Goal: Task Accomplishment & Management: Use online tool/utility

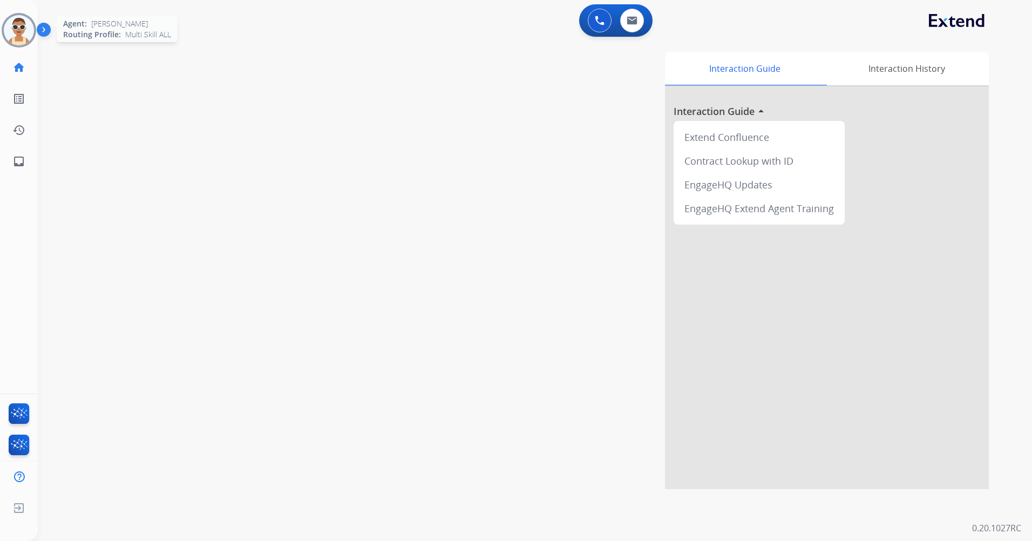
click at [25, 27] on img at bounding box center [19, 30] width 30 height 30
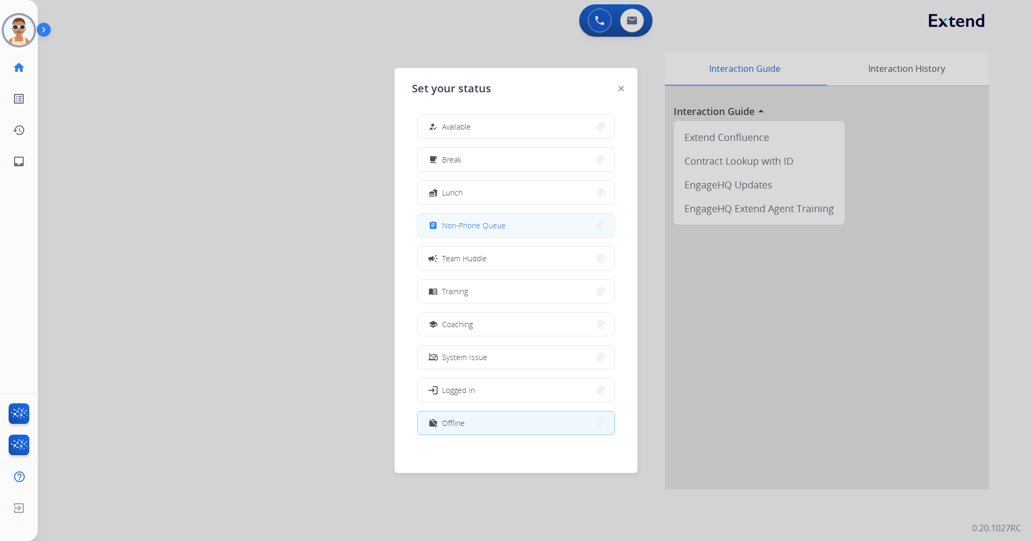
click at [472, 221] on span "Non-Phone Queue" at bounding box center [474, 225] width 64 height 11
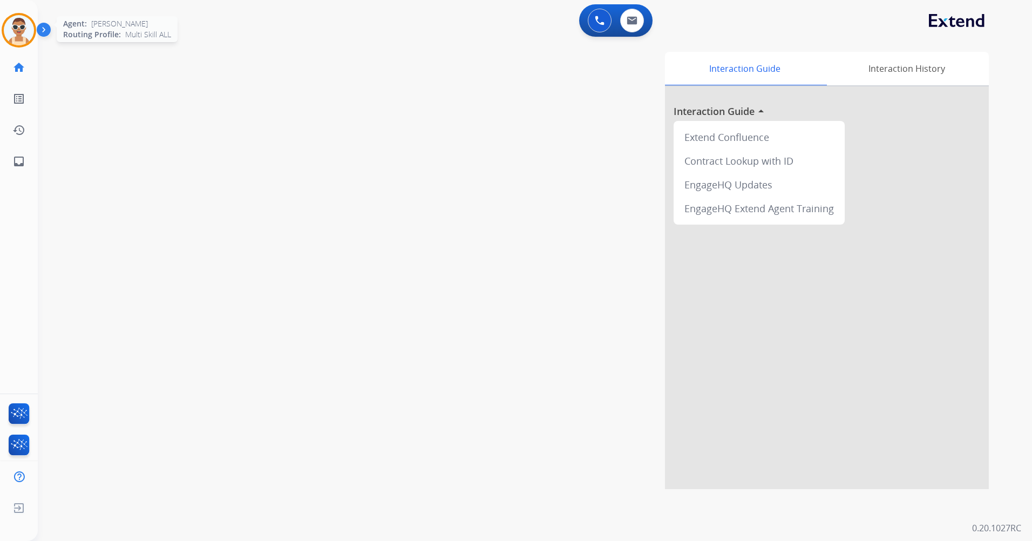
click at [19, 25] on img at bounding box center [19, 30] width 30 height 30
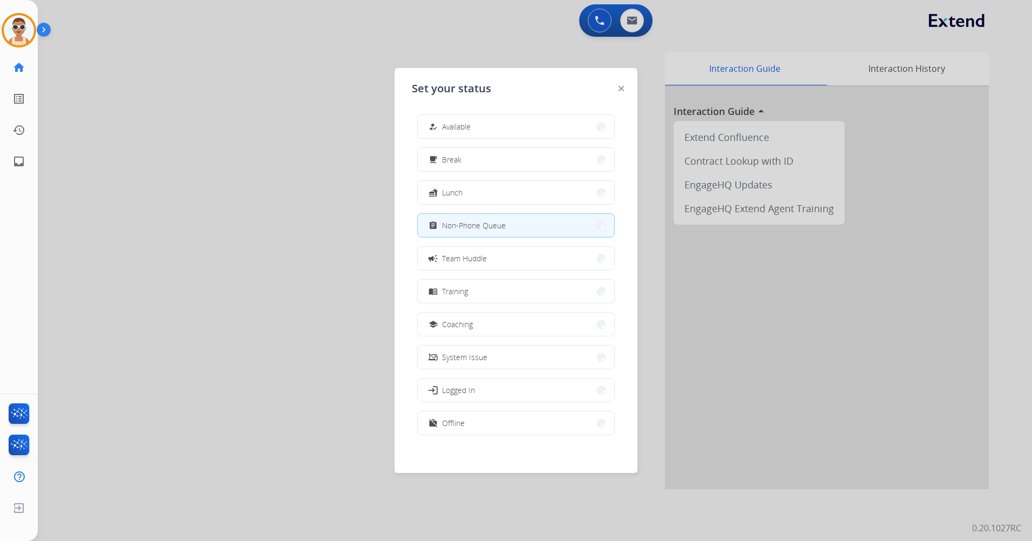
click at [213, 158] on div at bounding box center [516, 270] width 1032 height 541
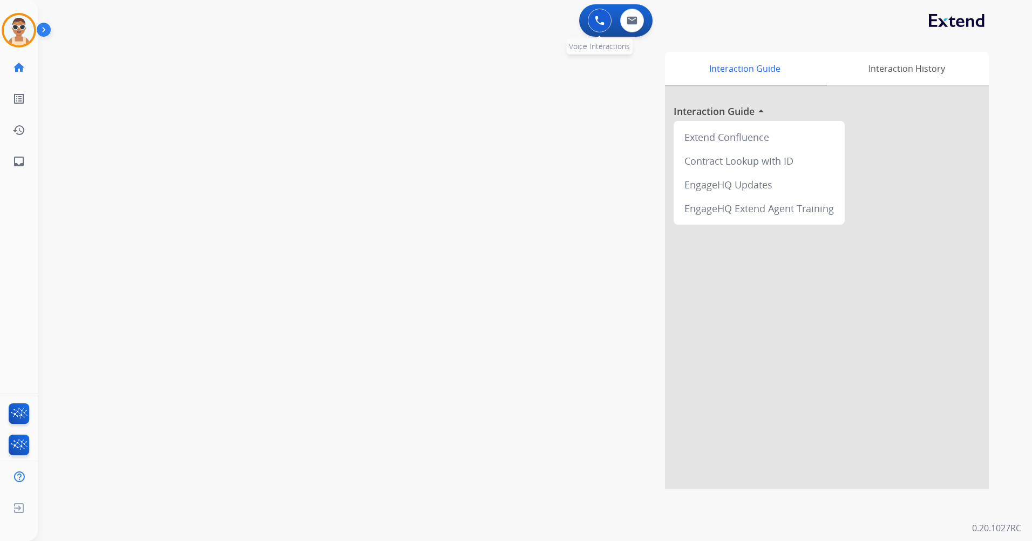
click at [596, 21] on img at bounding box center [600, 21] width 10 height 10
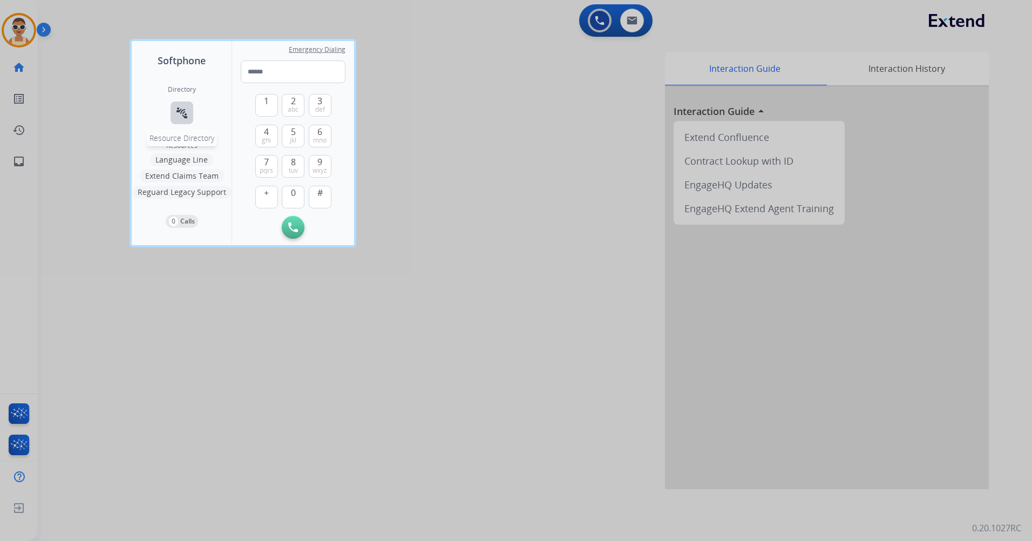
click at [182, 110] on mat-icon "connect_without_contact" at bounding box center [181, 112] width 13 height 13
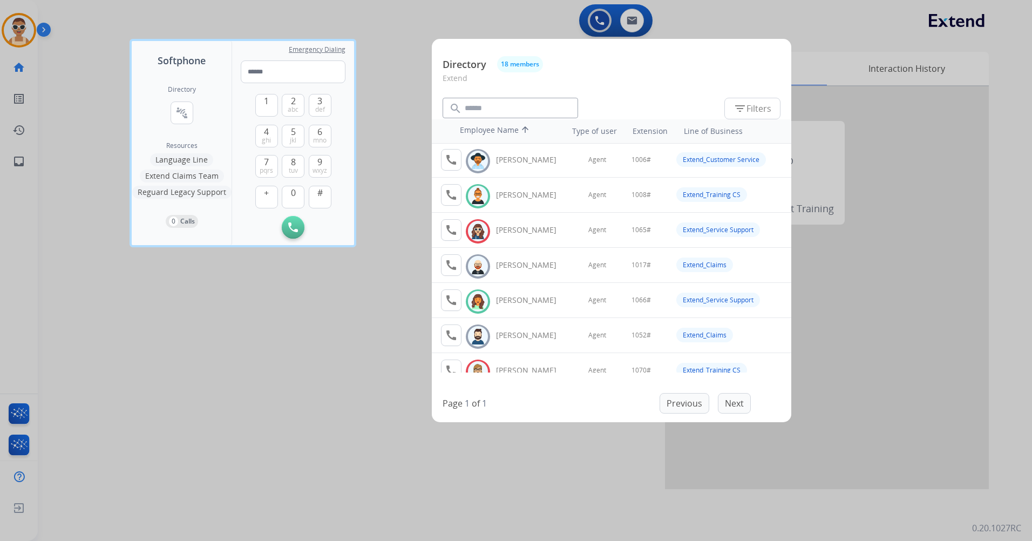
scroll to position [54, 0]
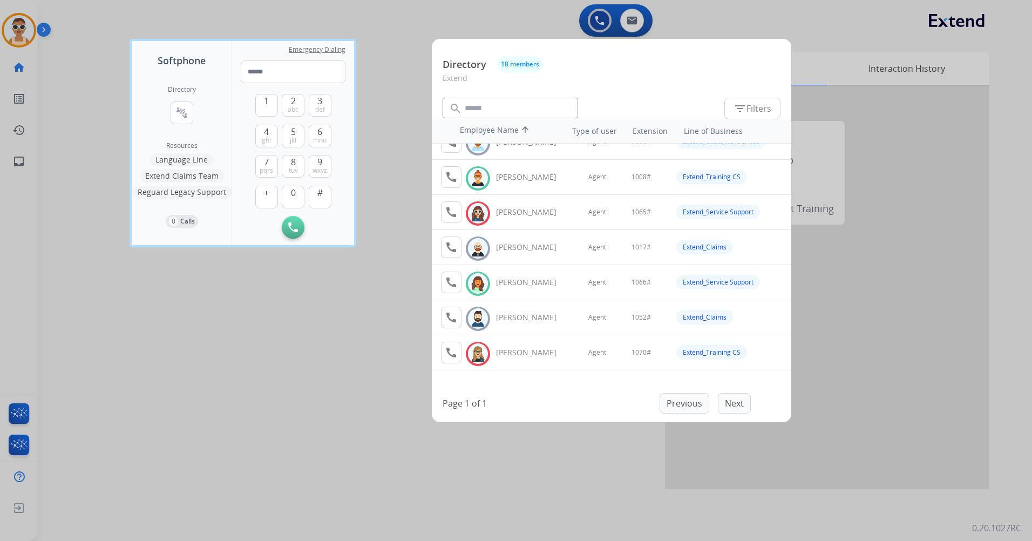
click at [380, 337] on div at bounding box center [516, 270] width 1032 height 541
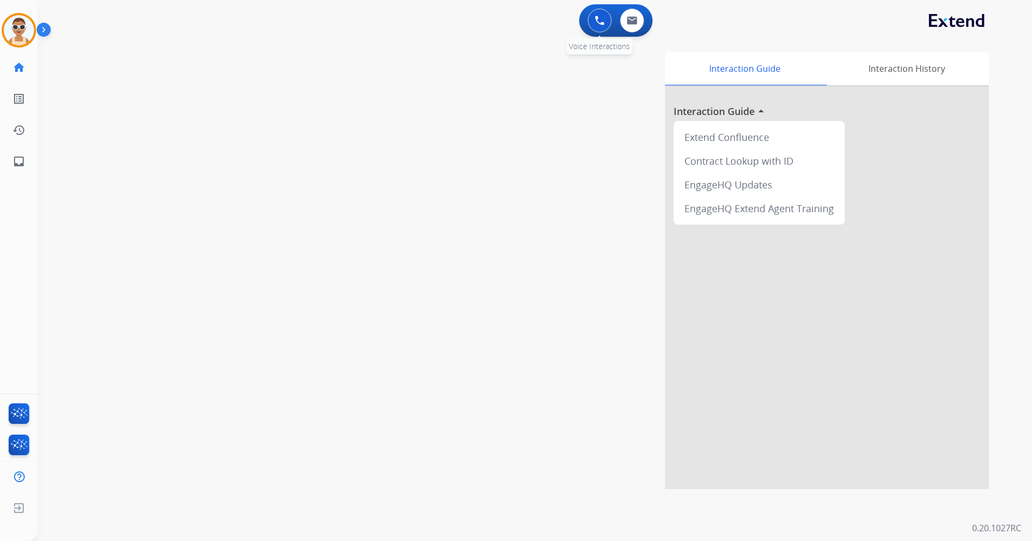
click at [597, 23] on img at bounding box center [600, 21] width 10 height 10
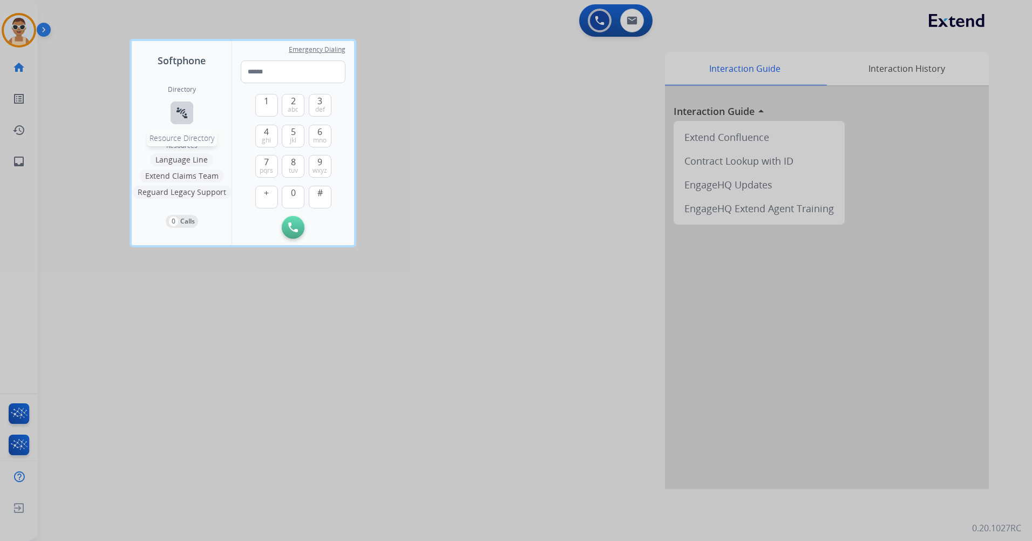
click at [179, 107] on mat-icon "connect_without_contact" at bounding box center [181, 112] width 13 height 13
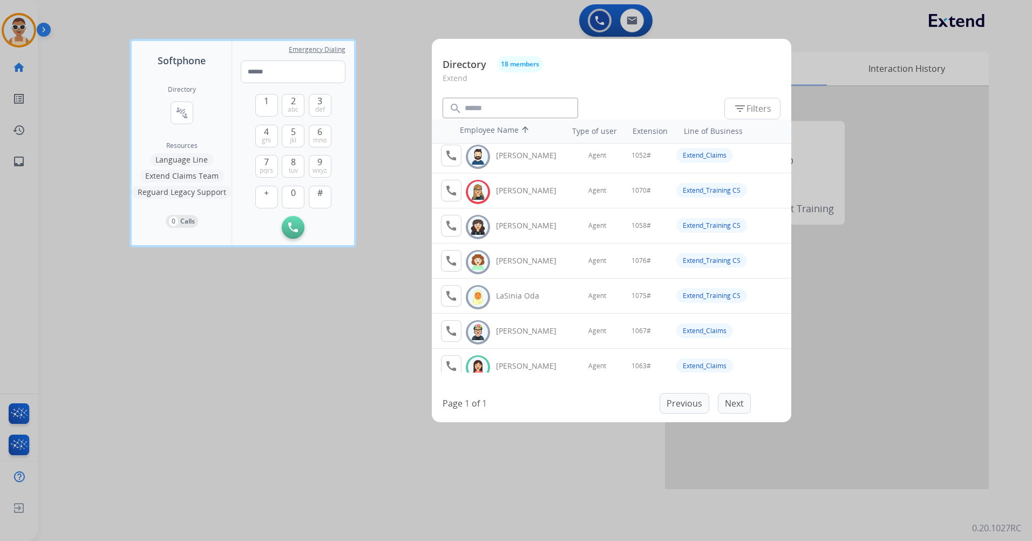
scroll to position [270, 0]
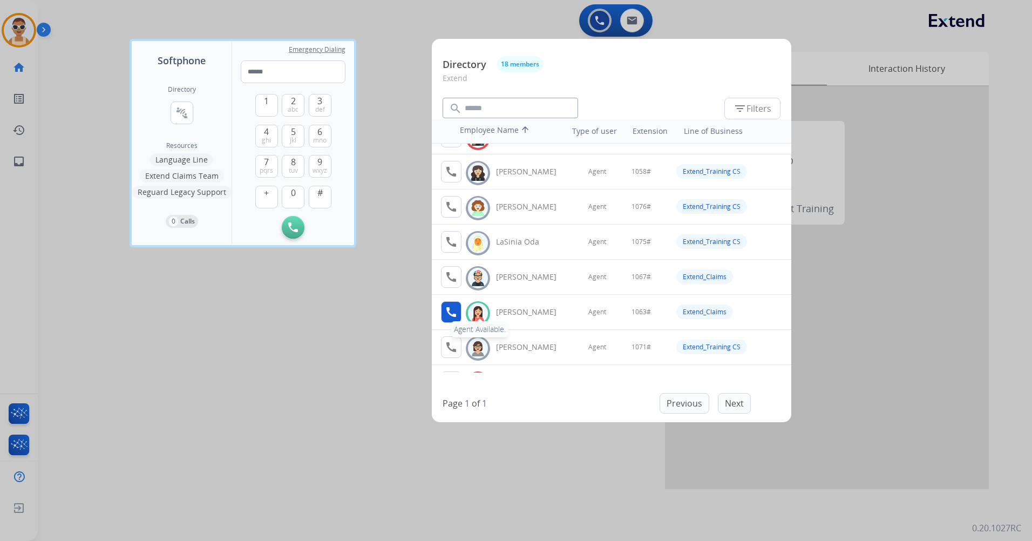
click at [453, 315] on mat-icon "call" at bounding box center [451, 311] width 13 height 13
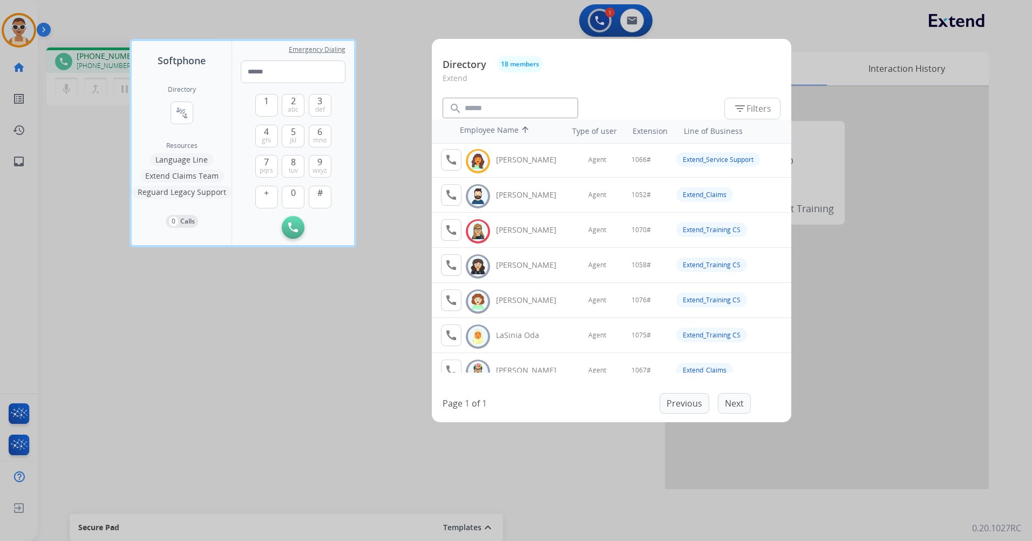
scroll to position [411, 0]
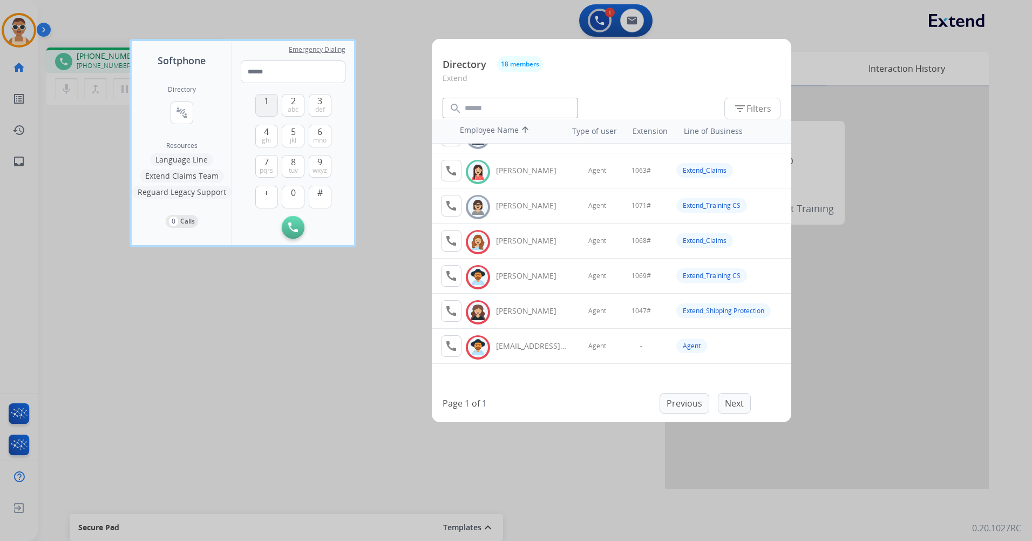
click at [261, 101] on button "1" at bounding box center [266, 105] width 23 height 23
click at [299, 188] on button "0" at bounding box center [293, 197] width 23 height 23
click at [316, 140] on span "mno" at bounding box center [319, 140] width 13 height 9
click at [317, 105] on span "def" at bounding box center [320, 109] width 10 height 9
click at [330, 195] on button "#" at bounding box center [320, 197] width 23 height 23
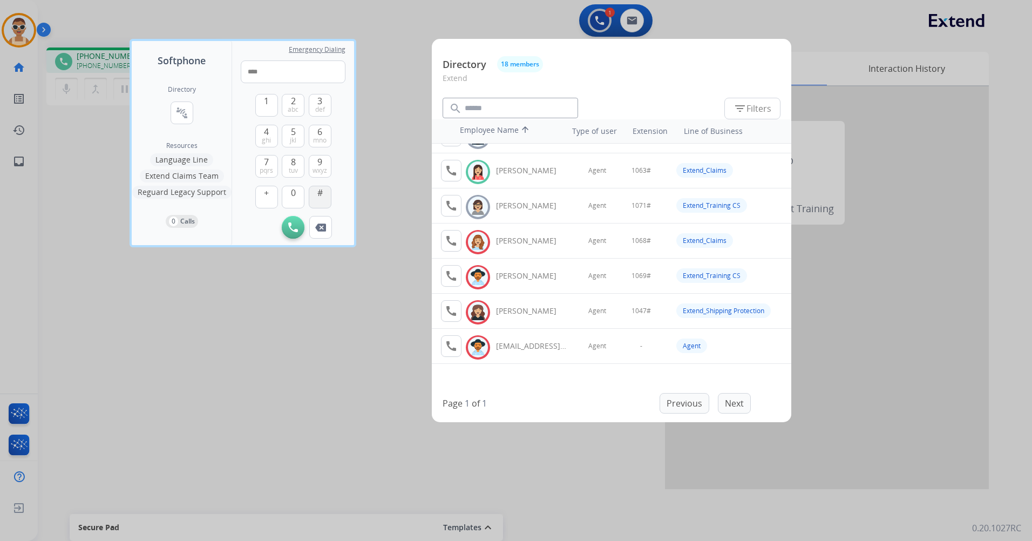
type input "*****"
click at [316, 378] on div at bounding box center [516, 270] width 1032 height 541
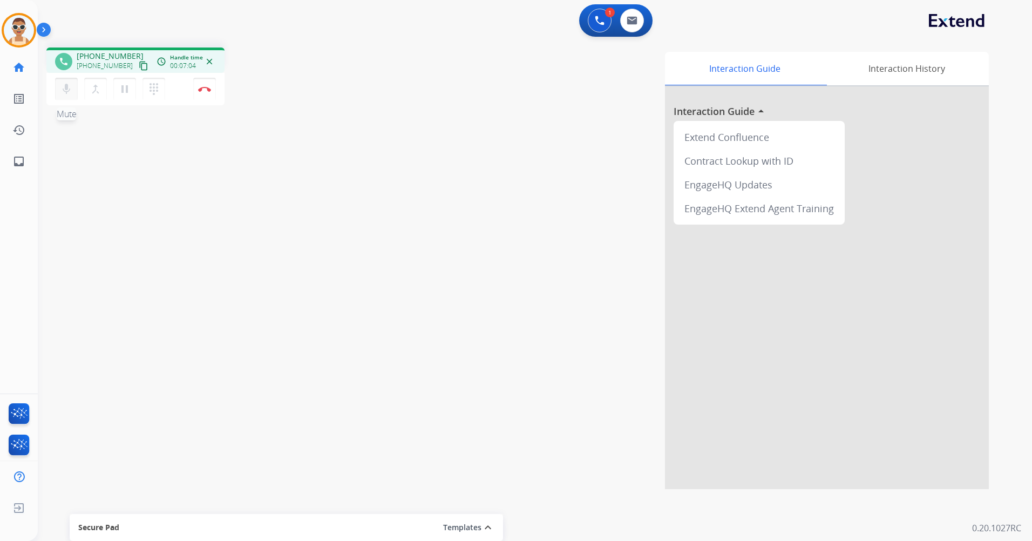
click at [65, 93] on mat-icon "mic" at bounding box center [66, 89] width 13 height 13
click at [62, 93] on mat-icon "mic_off" at bounding box center [66, 89] width 13 height 13
click at [206, 91] on img at bounding box center [204, 88] width 13 height 5
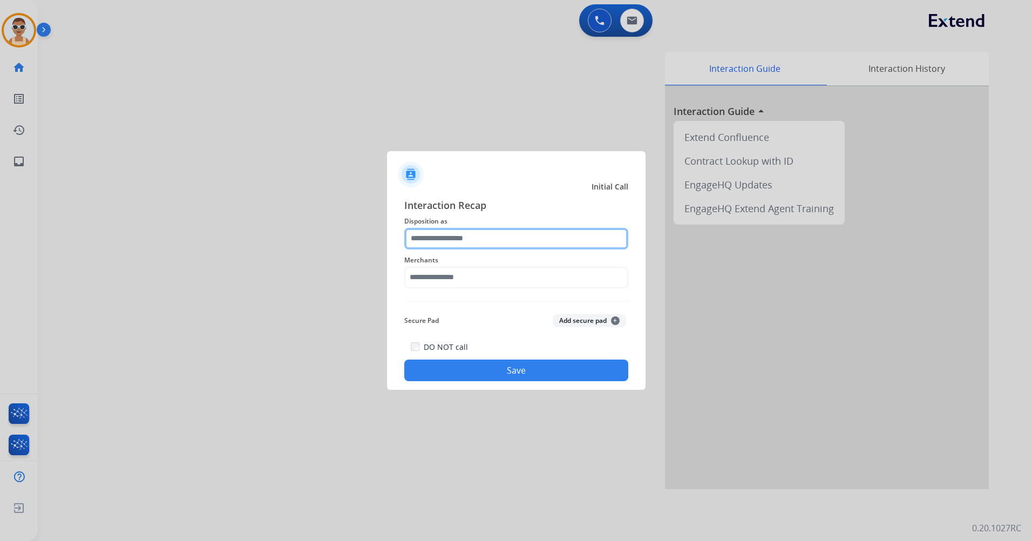
click at [490, 243] on input "text" at bounding box center [516, 239] width 224 height 22
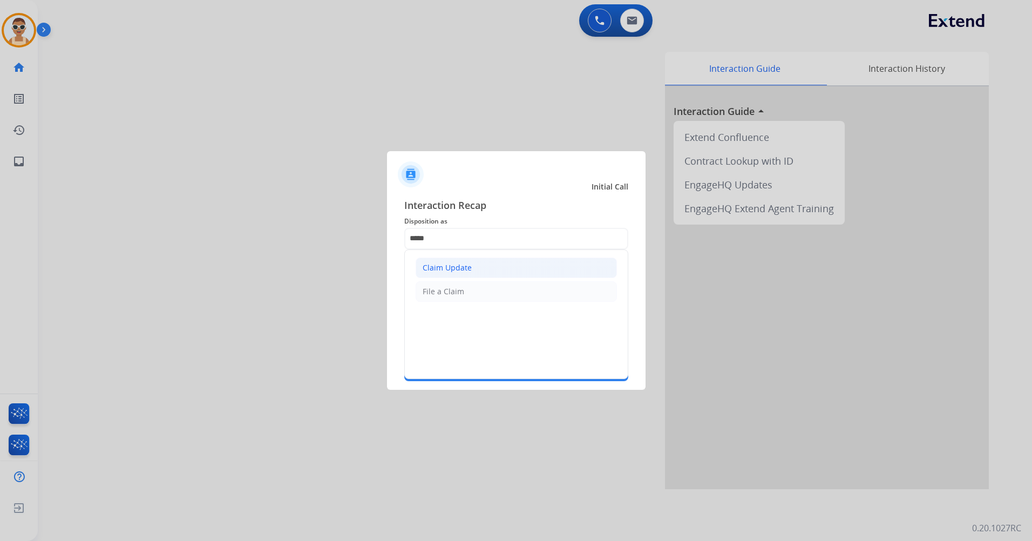
click at [486, 269] on li "Claim Update" at bounding box center [515, 267] width 201 height 21
type input "**********"
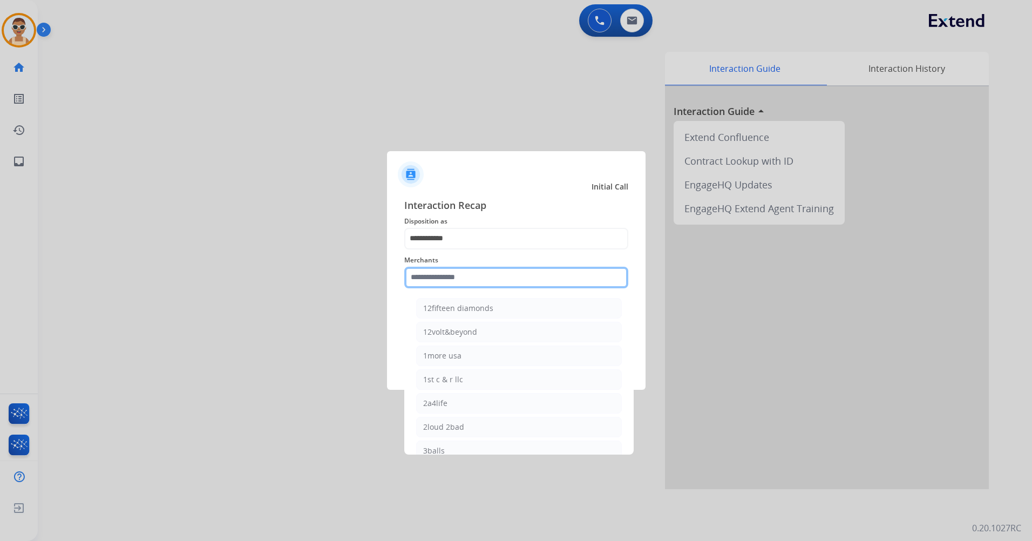
click at [488, 271] on input "text" at bounding box center [516, 278] width 224 height 22
click at [490, 318] on ul "[PERSON_NAME] [PERSON_NAME] furniture High fashion home Jomashop [PERSON_NAME] …" at bounding box center [519, 381] width 212 height 179
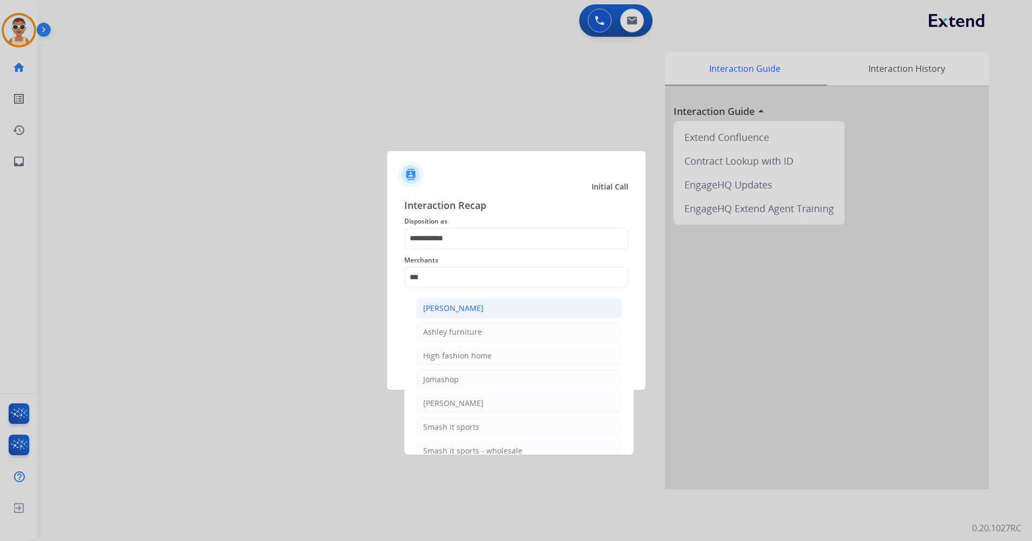
click at [487, 311] on li "[PERSON_NAME]" at bounding box center [519, 308] width 206 height 21
type input "**********"
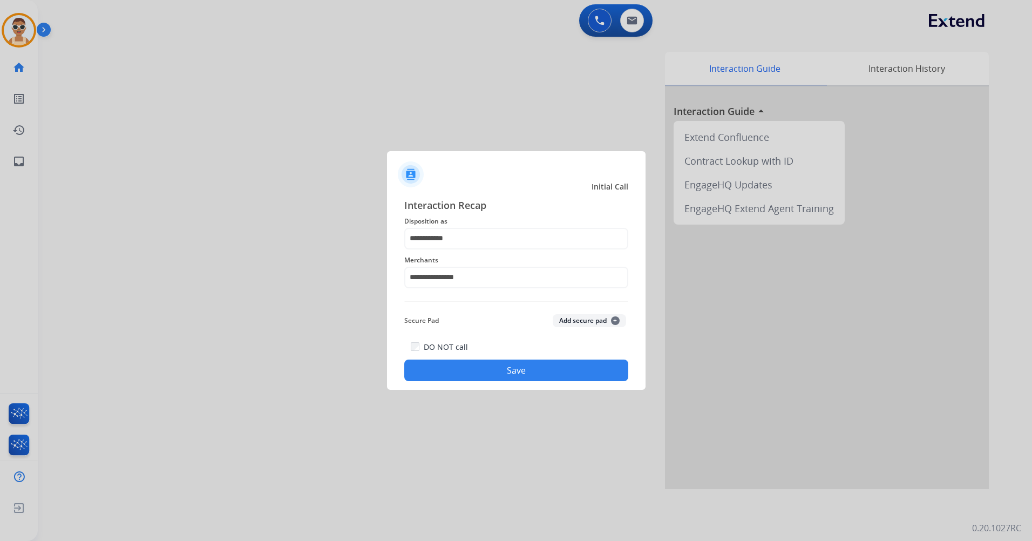
click at [523, 369] on button "Save" at bounding box center [516, 370] width 224 height 22
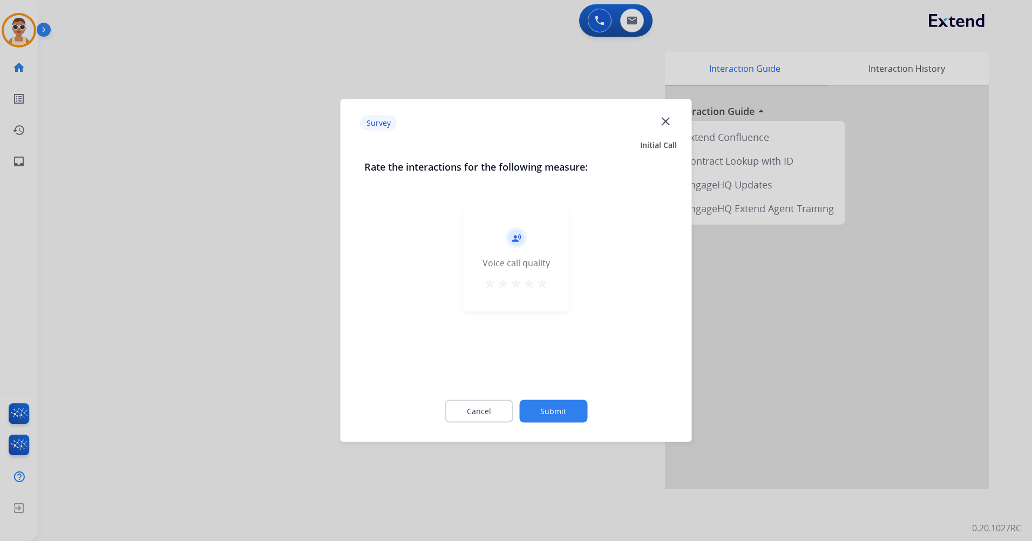
click at [540, 284] on mat-icon "star" at bounding box center [541, 283] width 13 height 13
click at [555, 406] on button "Submit" at bounding box center [553, 411] width 68 height 23
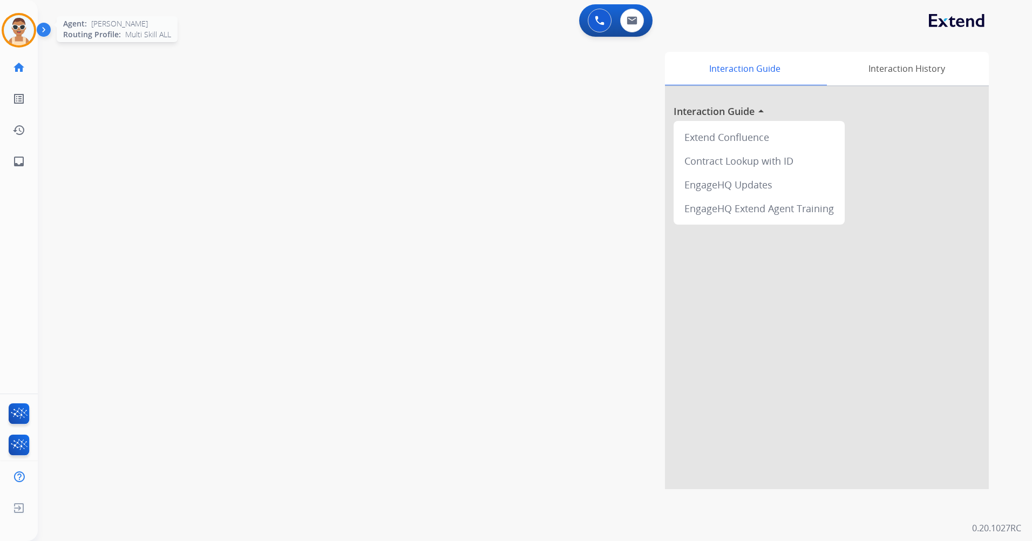
click at [21, 27] on img at bounding box center [19, 30] width 30 height 30
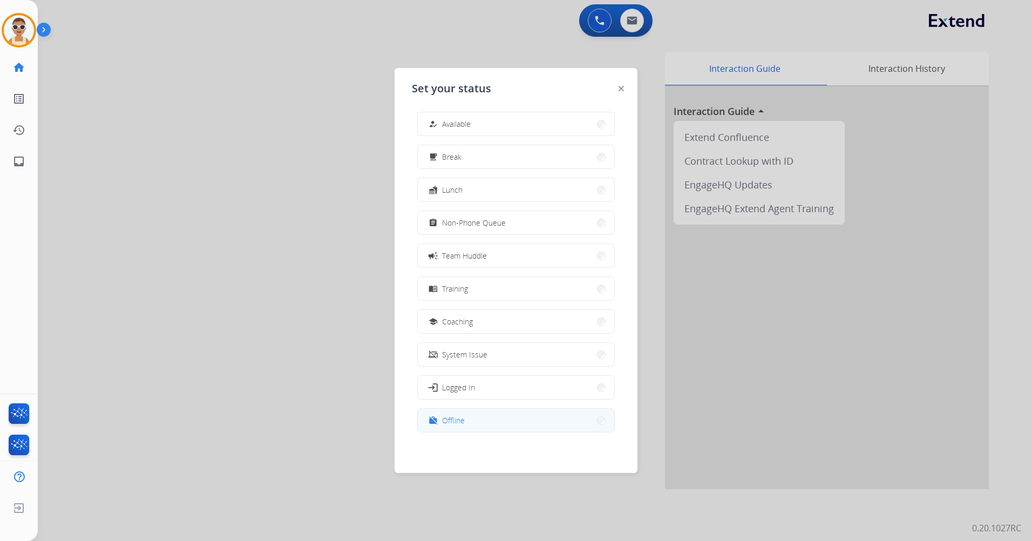
scroll to position [3, 0]
click at [484, 417] on button "work_off Offline" at bounding box center [516, 419] width 196 height 23
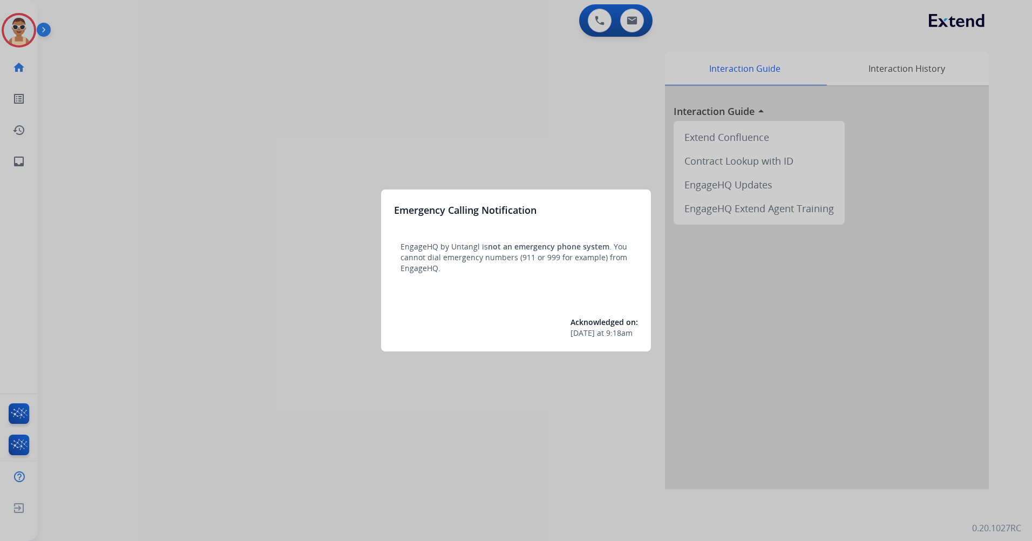
click at [256, 175] on div at bounding box center [516, 270] width 1032 height 541
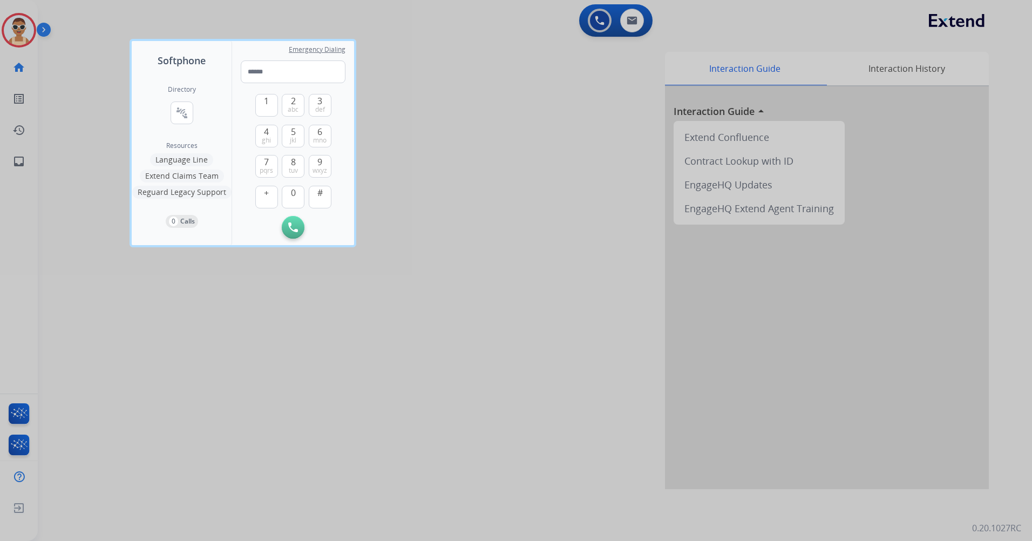
click at [288, 365] on div at bounding box center [516, 270] width 1032 height 541
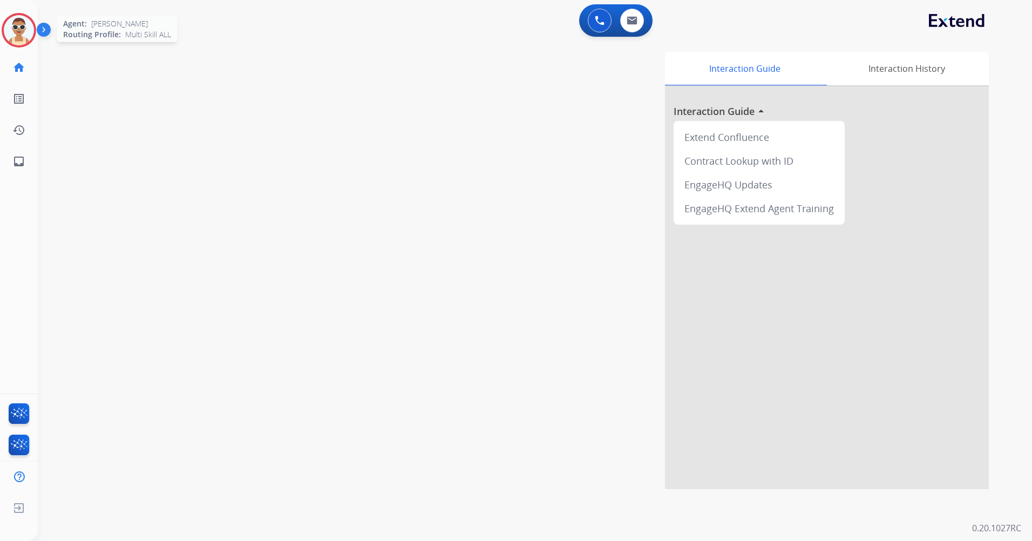
click at [13, 24] on img at bounding box center [19, 30] width 30 height 30
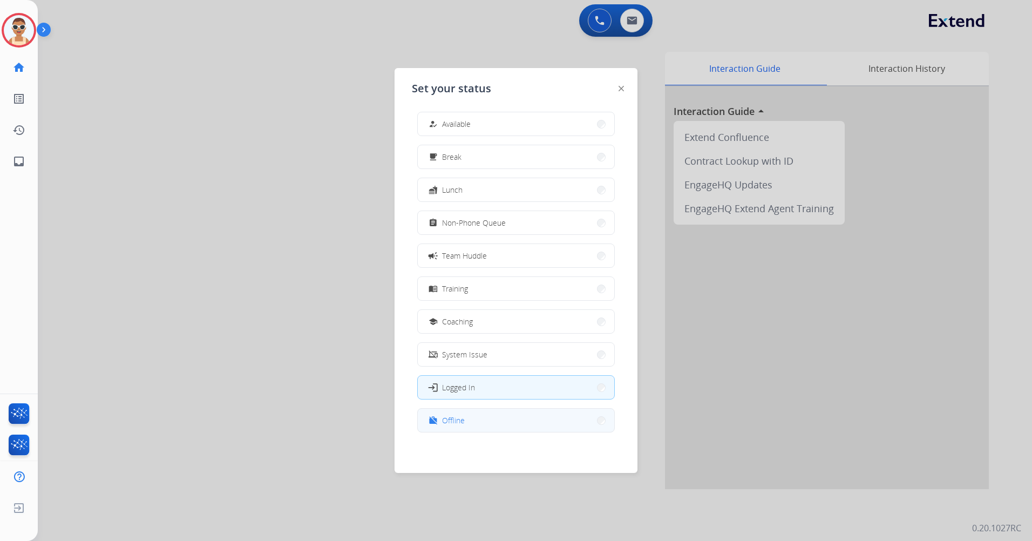
scroll to position [3, 0]
click at [550, 420] on button "work_off Offline" at bounding box center [516, 419] width 196 height 23
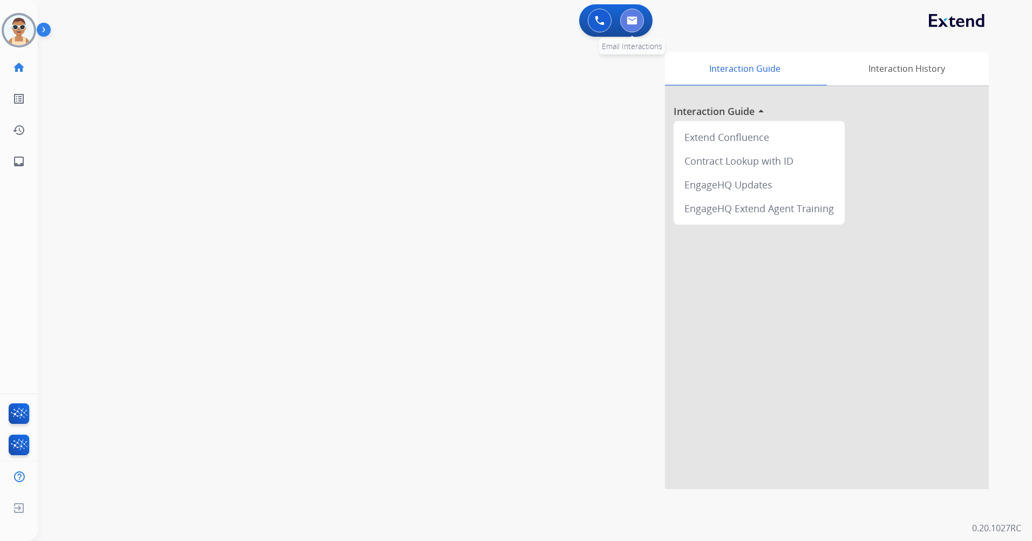
click at [630, 25] on button at bounding box center [632, 21] width 24 height 24
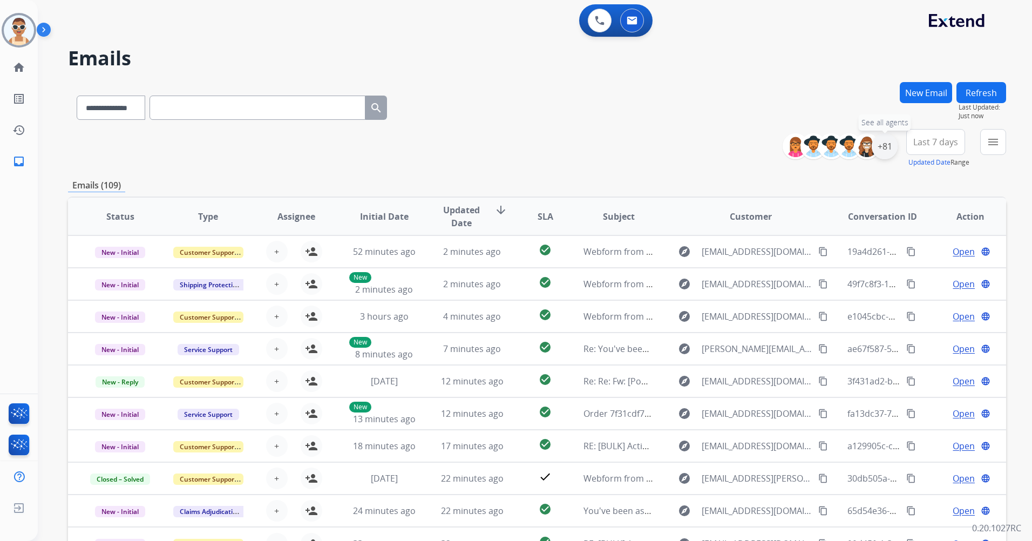
click at [890, 149] on div "+81" at bounding box center [884, 146] width 26 height 26
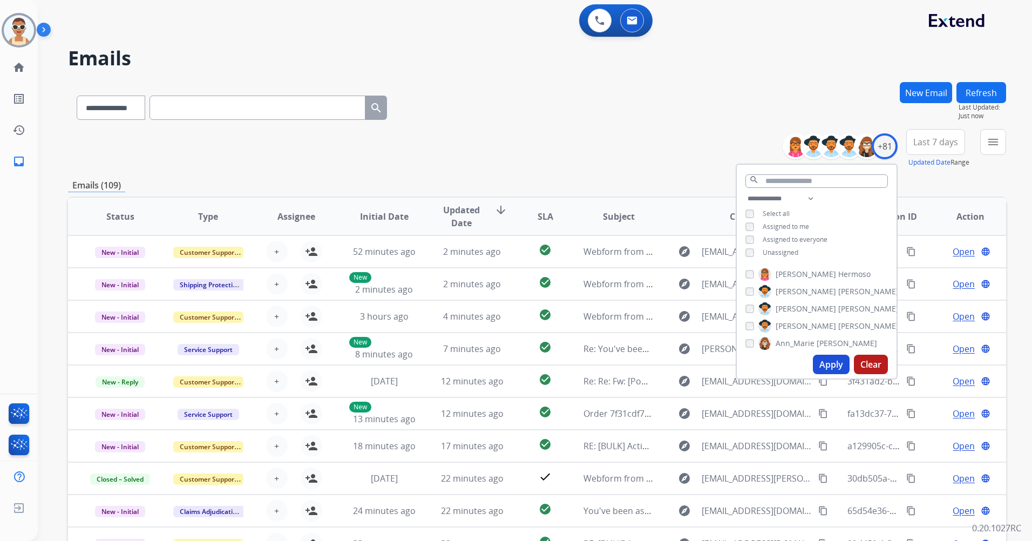
click at [790, 254] on span "Unassigned" at bounding box center [780, 252] width 36 height 9
click at [789, 227] on span "Assigned to me" at bounding box center [785, 226] width 46 height 9
click at [808, 199] on select "**********" at bounding box center [782, 198] width 74 height 13
select select "**********"
click at [745, 192] on select "**********" at bounding box center [782, 198] width 74 height 13
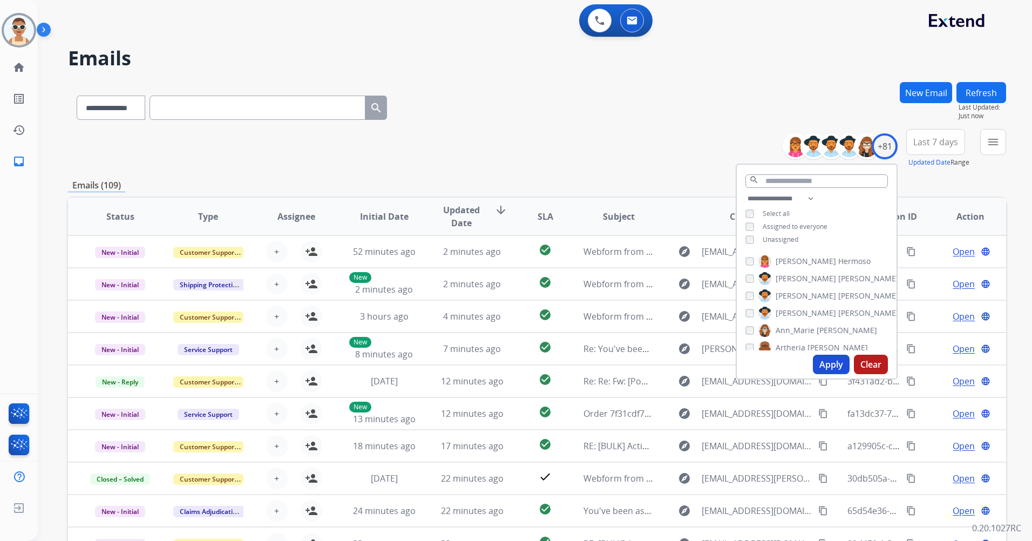
click at [807, 228] on span "Assigned to everyone" at bounding box center [794, 226] width 65 height 9
click at [829, 363] on button "Apply" at bounding box center [831, 364] width 37 height 19
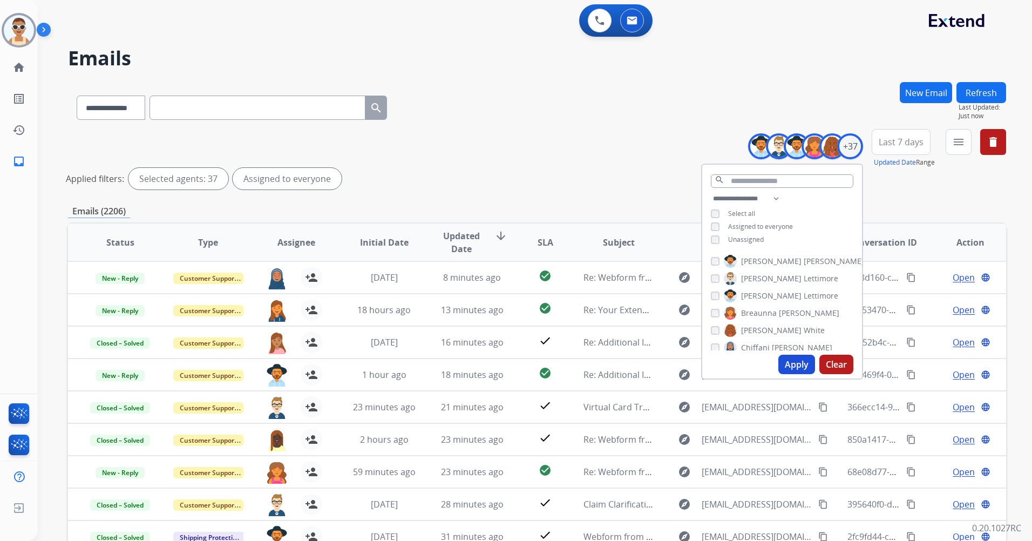
click at [792, 373] on button "Apply" at bounding box center [796, 364] width 37 height 19
click at [898, 140] on span "Last 7 days" at bounding box center [900, 142] width 45 height 4
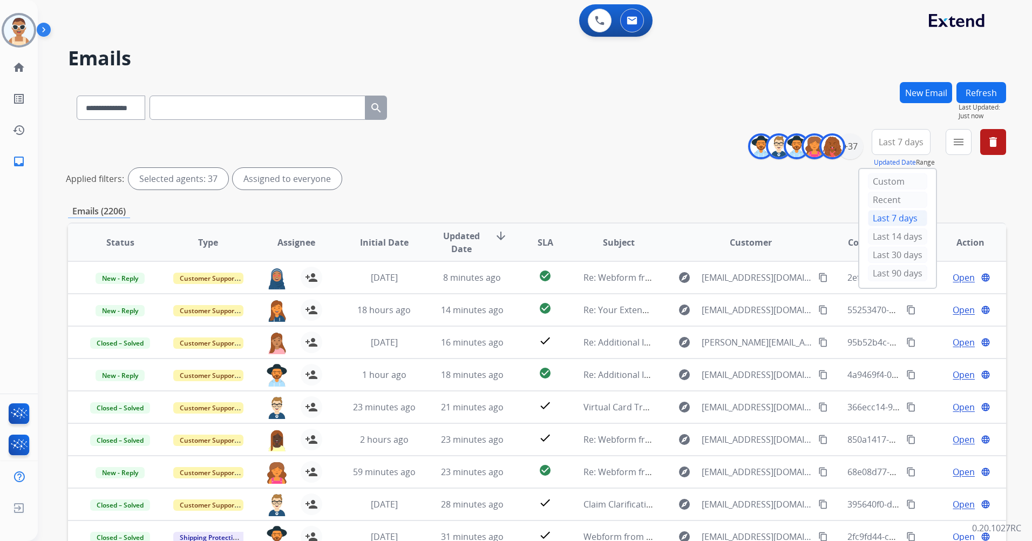
click at [555, 131] on div "**********" at bounding box center [537, 161] width 938 height 65
click at [596, 22] on img at bounding box center [600, 21] width 10 height 10
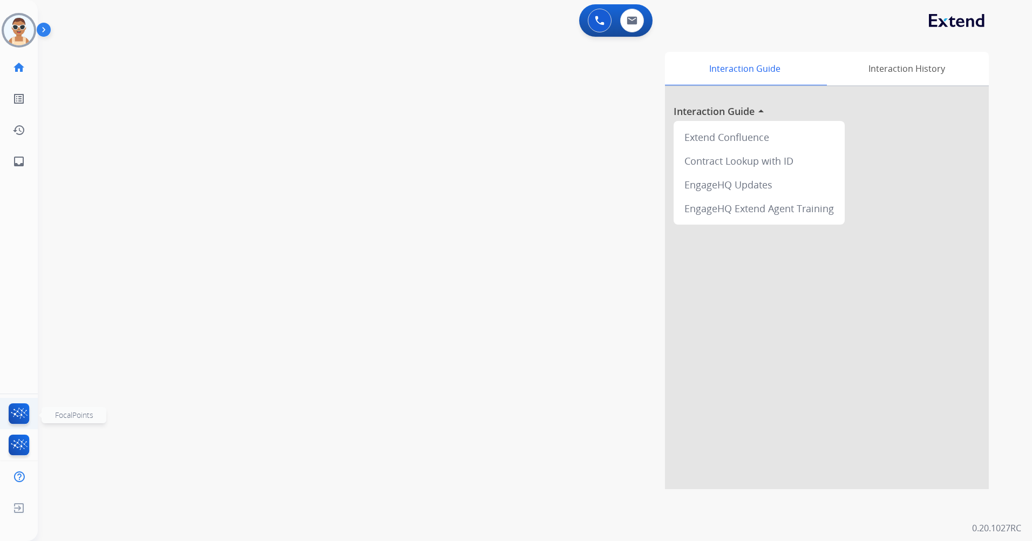
click at [12, 411] on img at bounding box center [18, 415] width 25 height 25
click at [28, 437] on img at bounding box center [18, 446] width 25 height 25
